Goal: Task Accomplishment & Management: Use online tool/utility

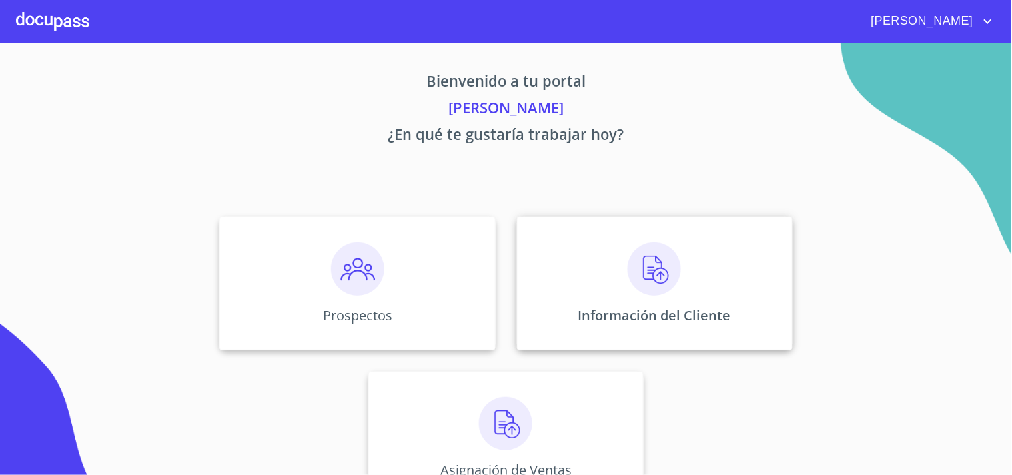
click at [649, 270] on img at bounding box center [654, 268] width 53 height 53
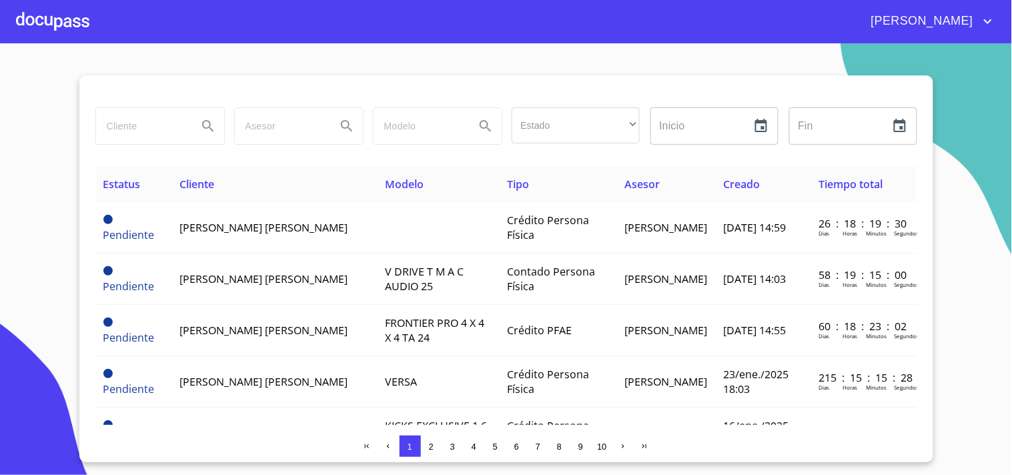
click at [432, 448] on span "2" at bounding box center [431, 447] width 5 height 10
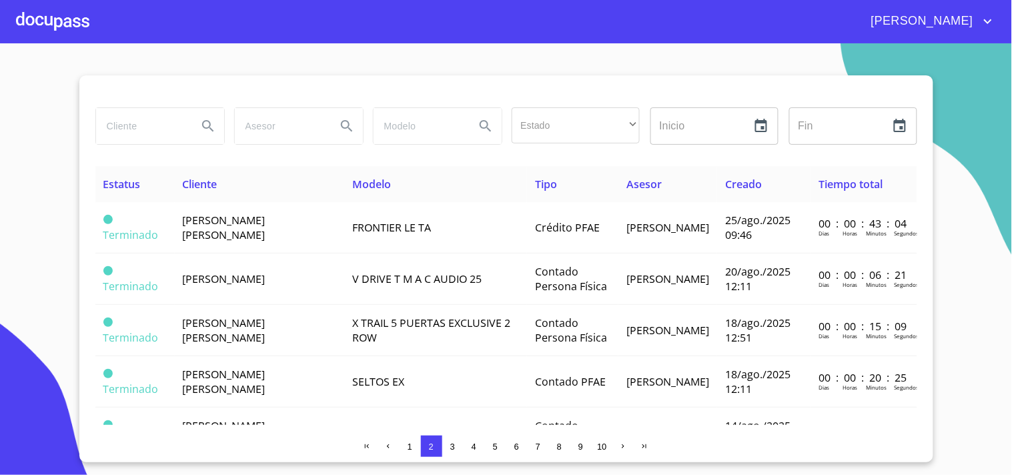
click at [75, 23] on div at bounding box center [52, 21] width 73 height 43
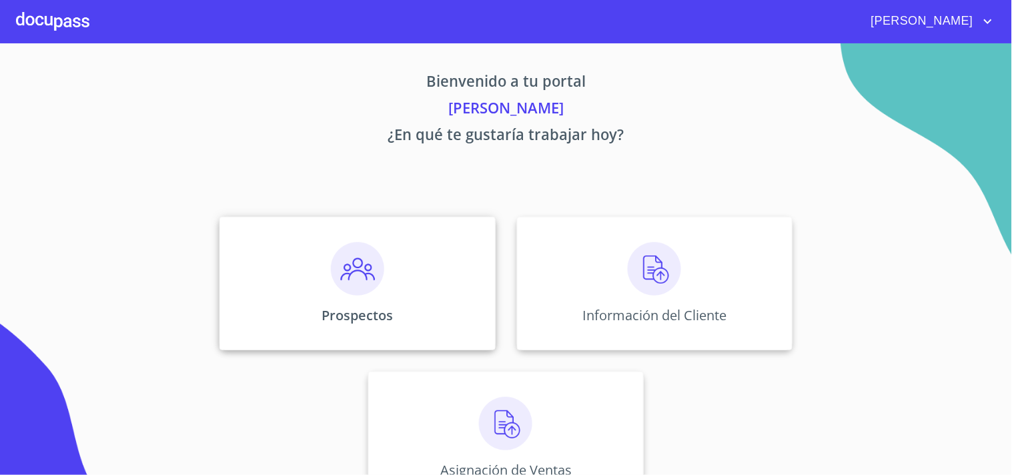
click at [348, 287] on img at bounding box center [357, 268] width 53 height 53
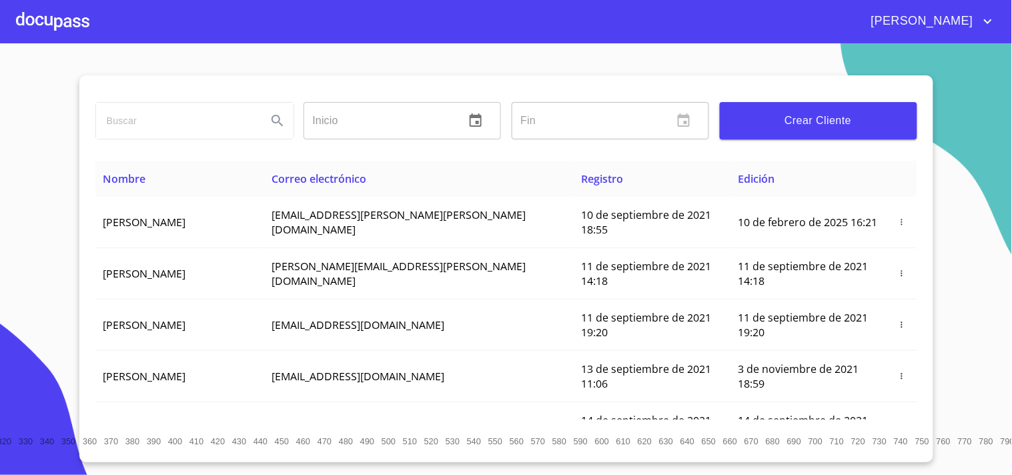
click at [168, 122] on input "search" at bounding box center [176, 121] width 160 height 36
type input "[PERSON_NAME]"
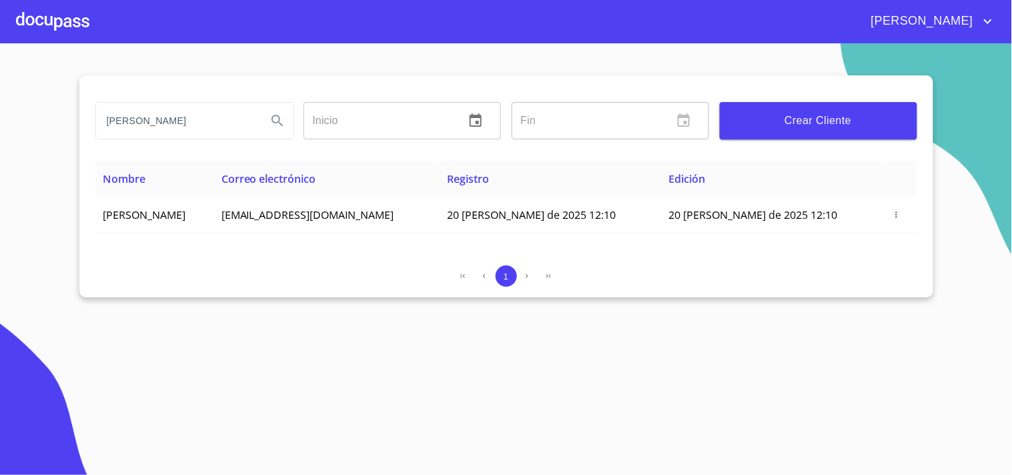
click at [61, 17] on div at bounding box center [52, 21] width 73 height 43
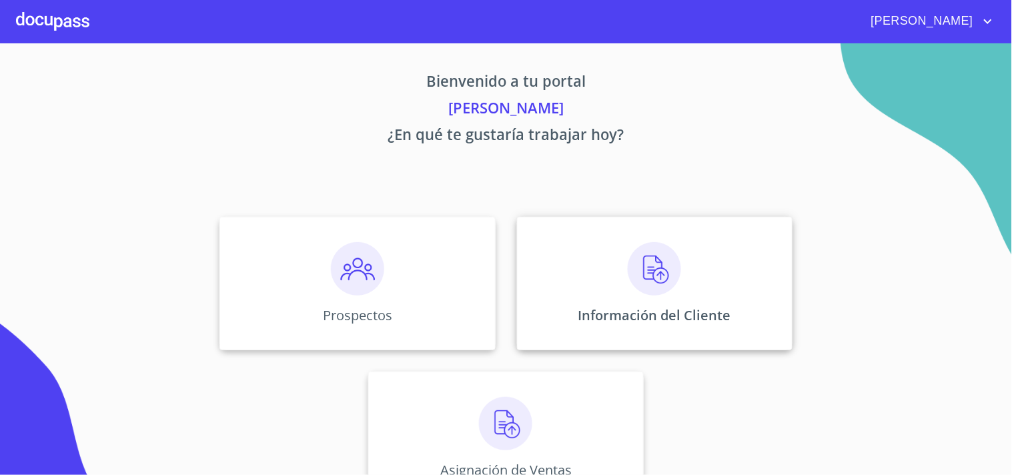
click at [648, 263] on img at bounding box center [654, 268] width 53 height 53
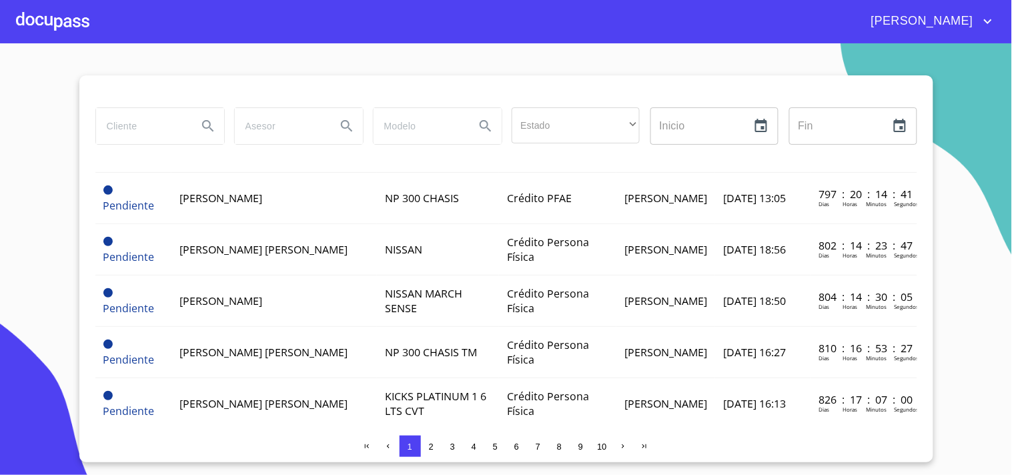
scroll to position [1064, 0]
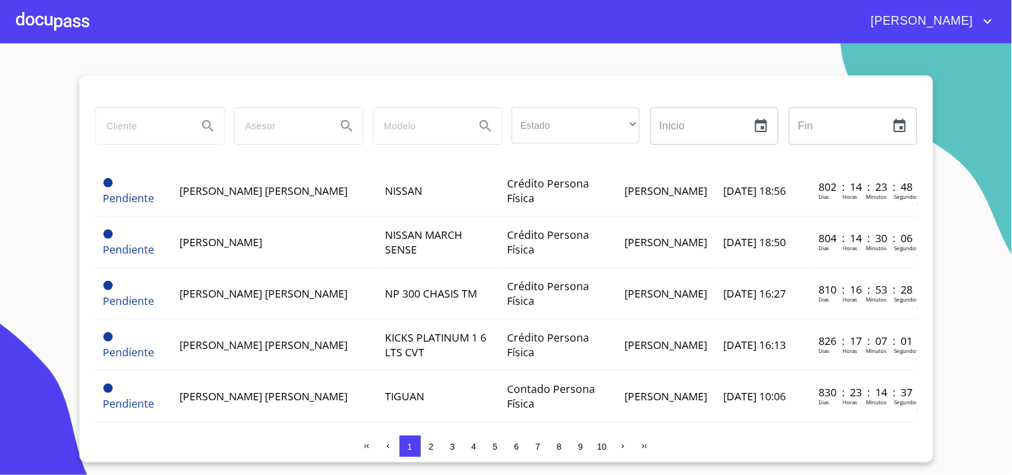
click at [904, 407] on div "Estatus Cliente Modelo Tipo Asesor Creado Tiempo total Pendiente [PERSON_NAME] …" at bounding box center [506, 295] width 822 height 259
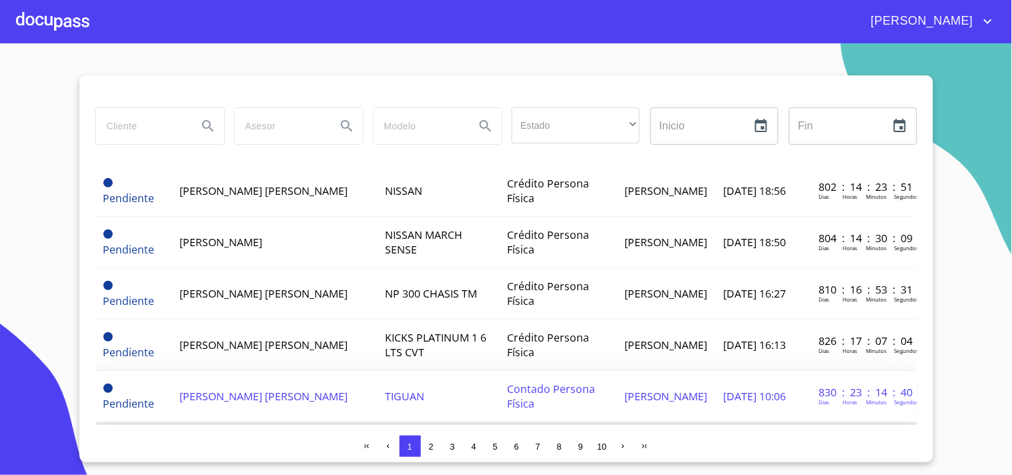
click at [765, 372] on td "[DATE] 10:06" at bounding box center [762, 396] width 95 height 51
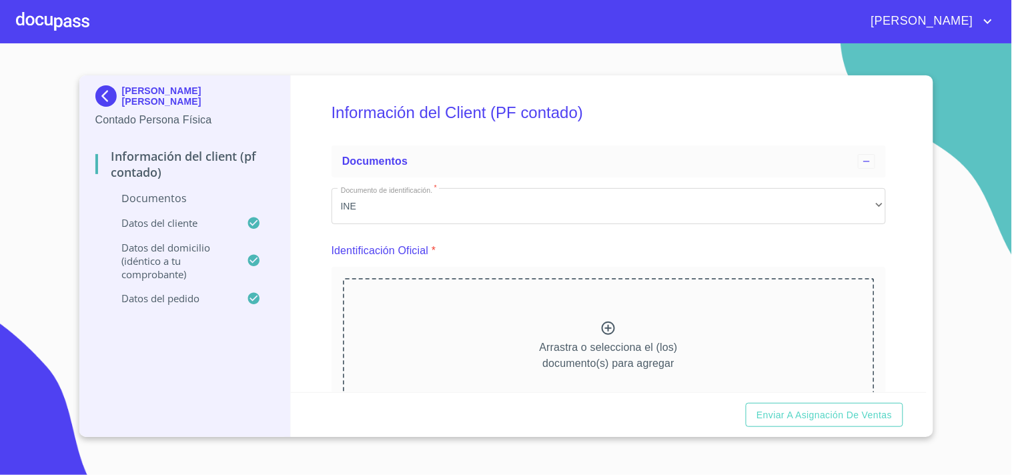
click at [103, 97] on img at bounding box center [108, 95] width 27 height 21
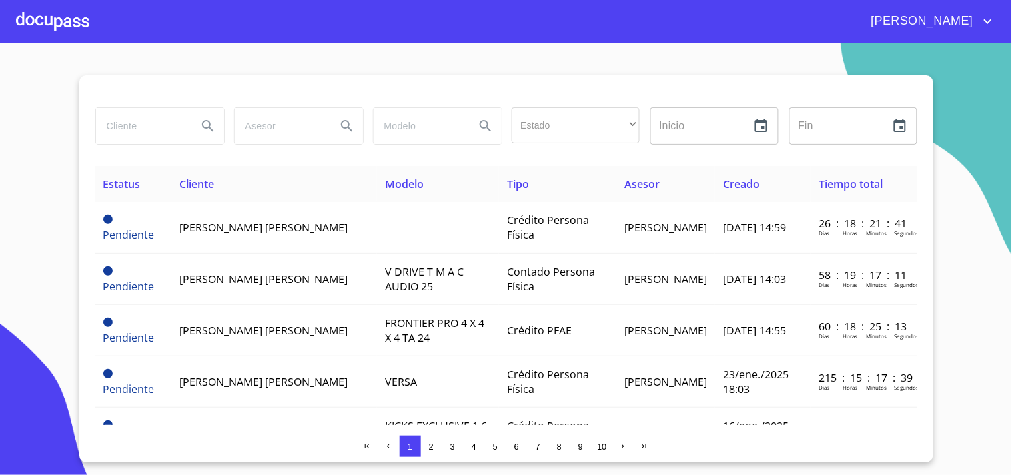
click at [430, 444] on span "2" at bounding box center [431, 447] width 5 height 10
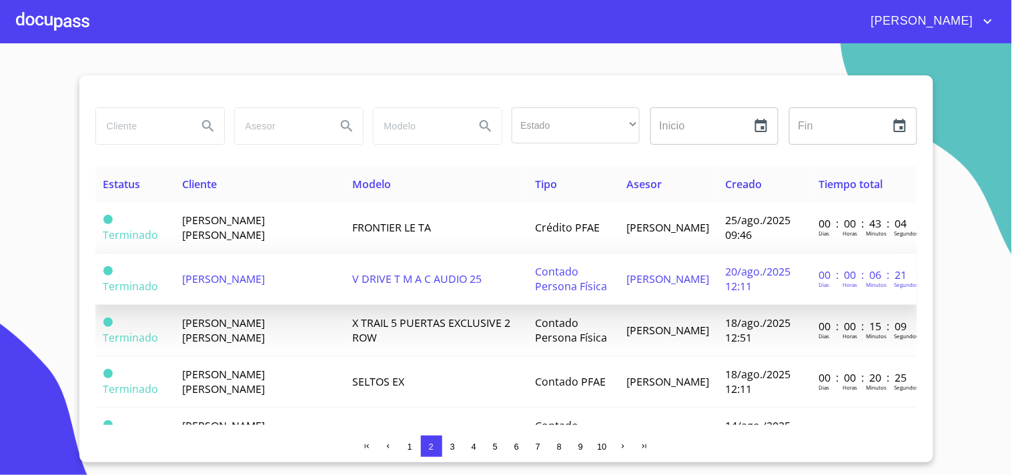
click at [255, 287] on td "[PERSON_NAME]" at bounding box center [260, 279] width 170 height 51
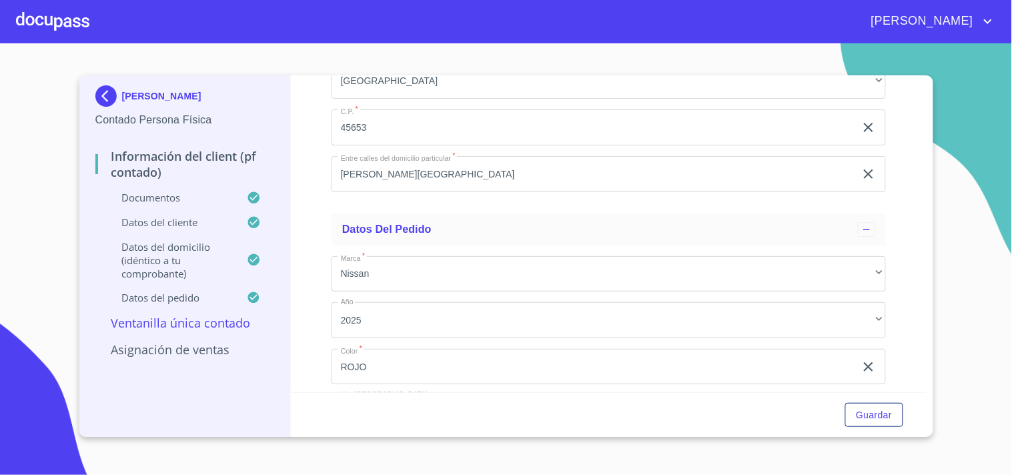
scroll to position [3557, 0]
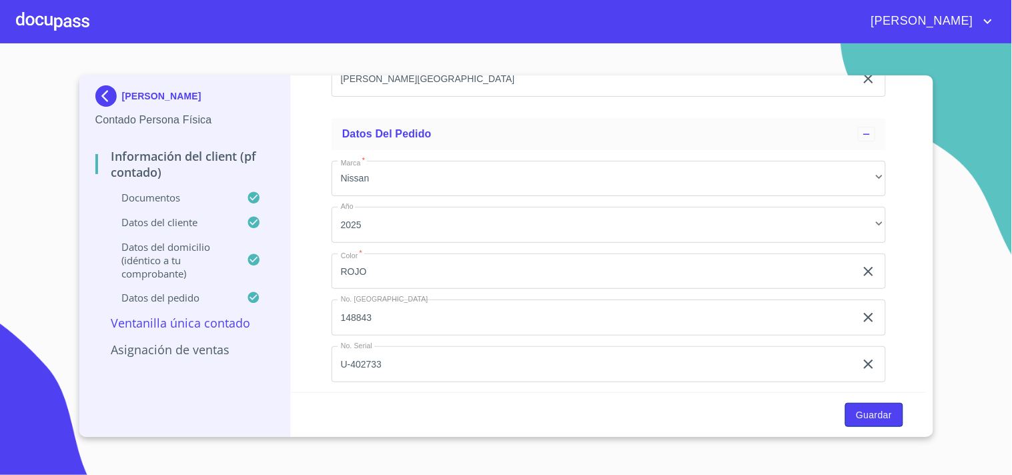
click at [890, 417] on span "Guardar" at bounding box center [874, 415] width 36 height 17
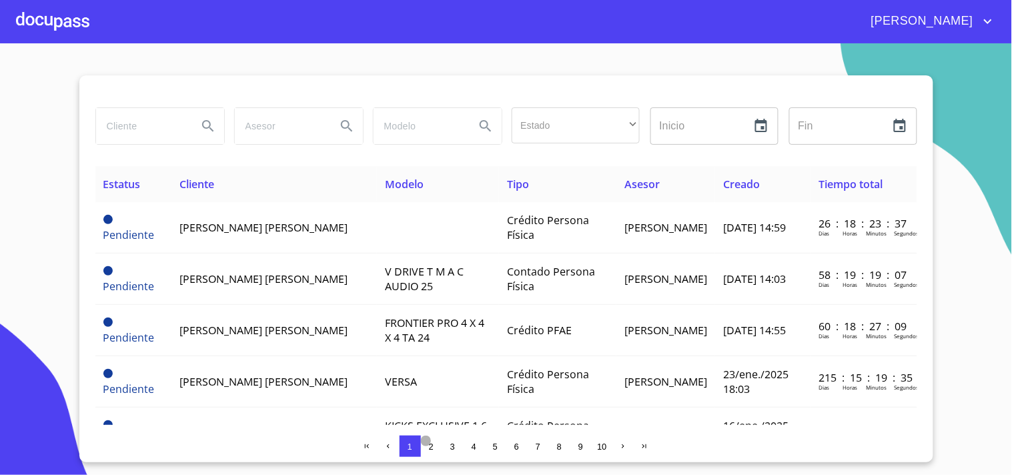
click at [434, 445] on span "2" at bounding box center [431, 447] width 5 height 10
